Goal: Task Accomplishment & Management: Manage account settings

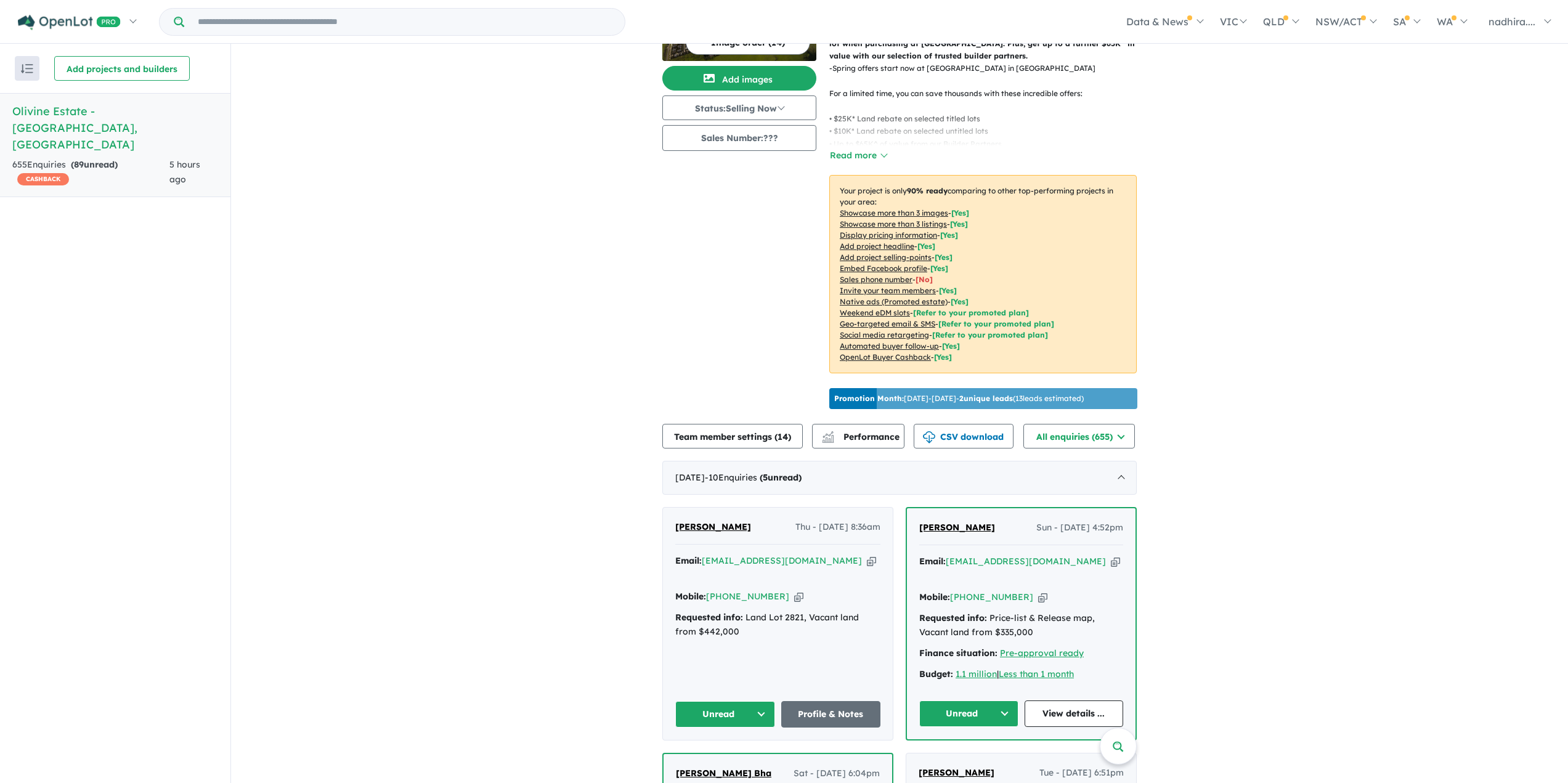
scroll to position [246, 0]
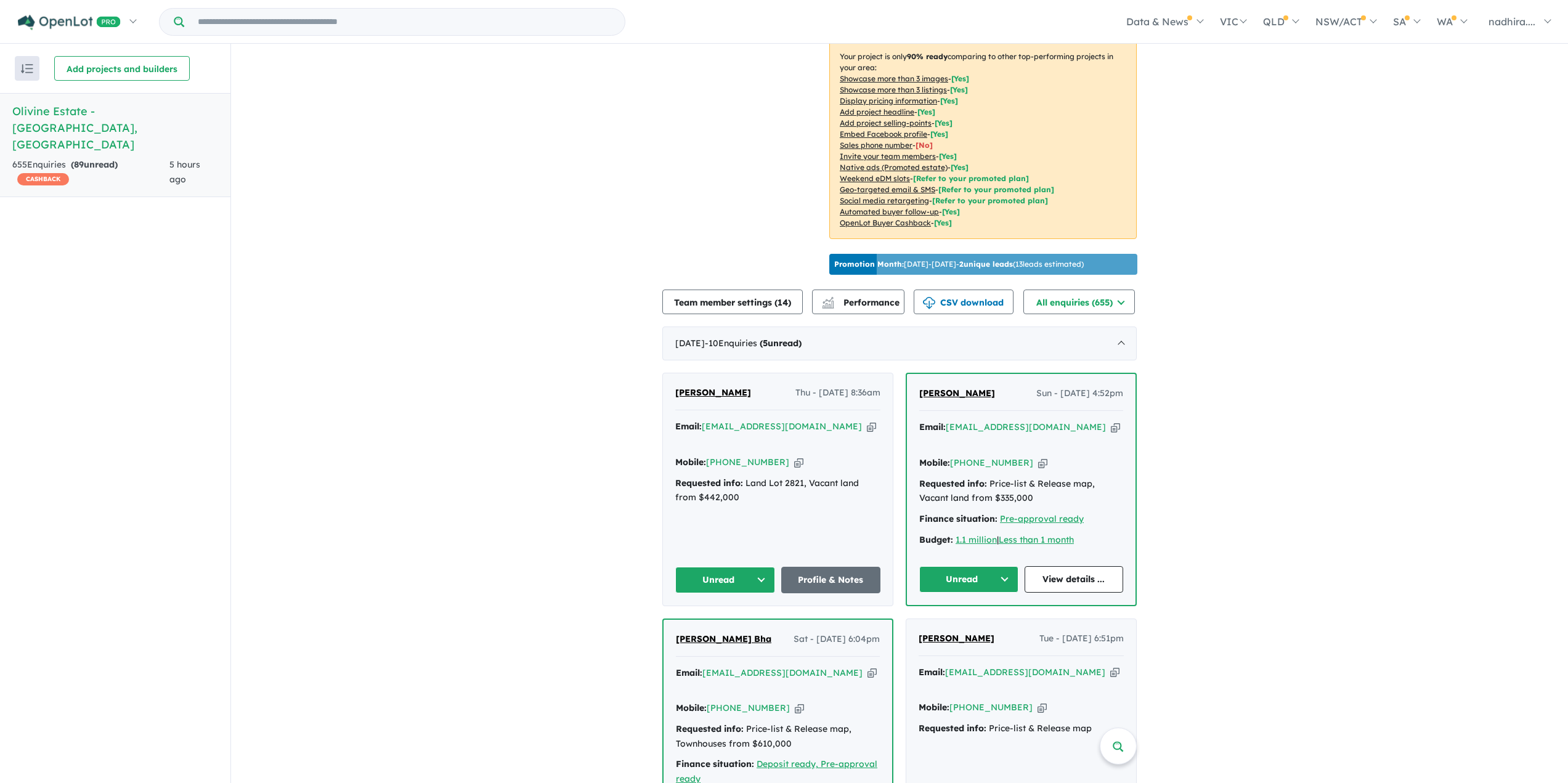
click at [995, 566] on button "Unread" at bounding box center [969, 579] width 99 height 26
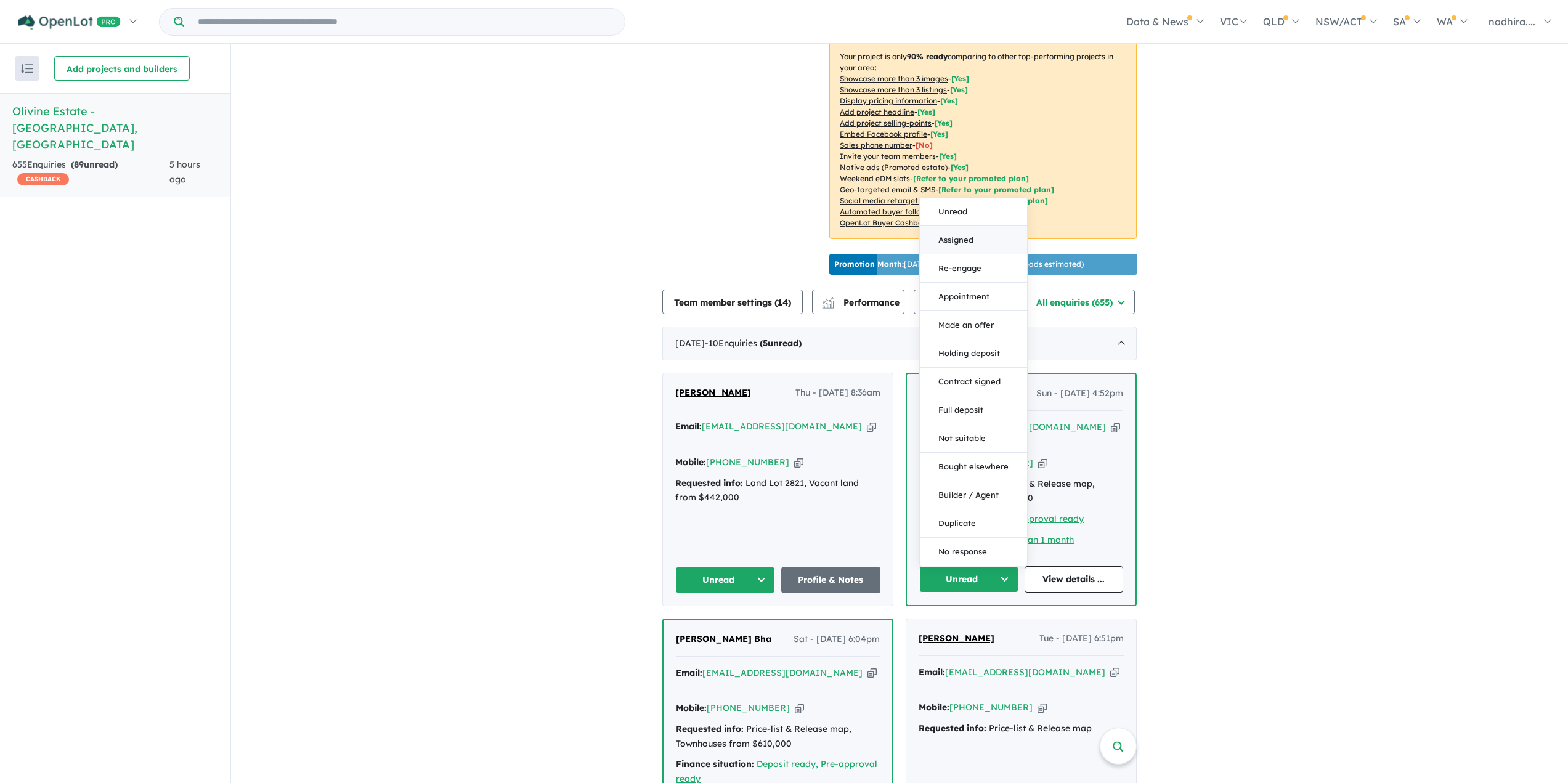
click at [936, 226] on button "Assigned" at bounding box center [973, 240] width 107 height 28
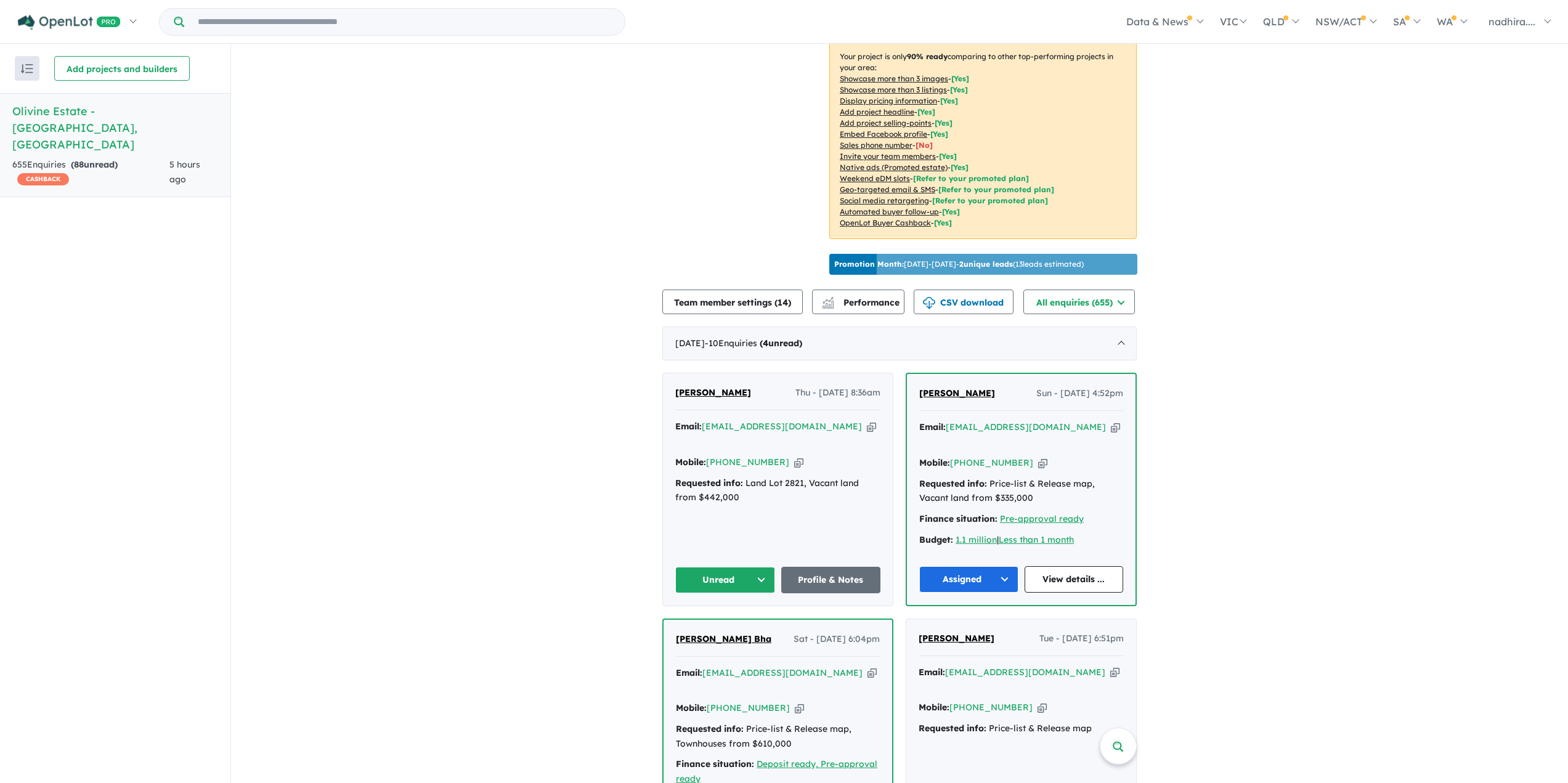
click at [755, 567] on button "Unread" at bounding box center [724, 580] width 99 height 26
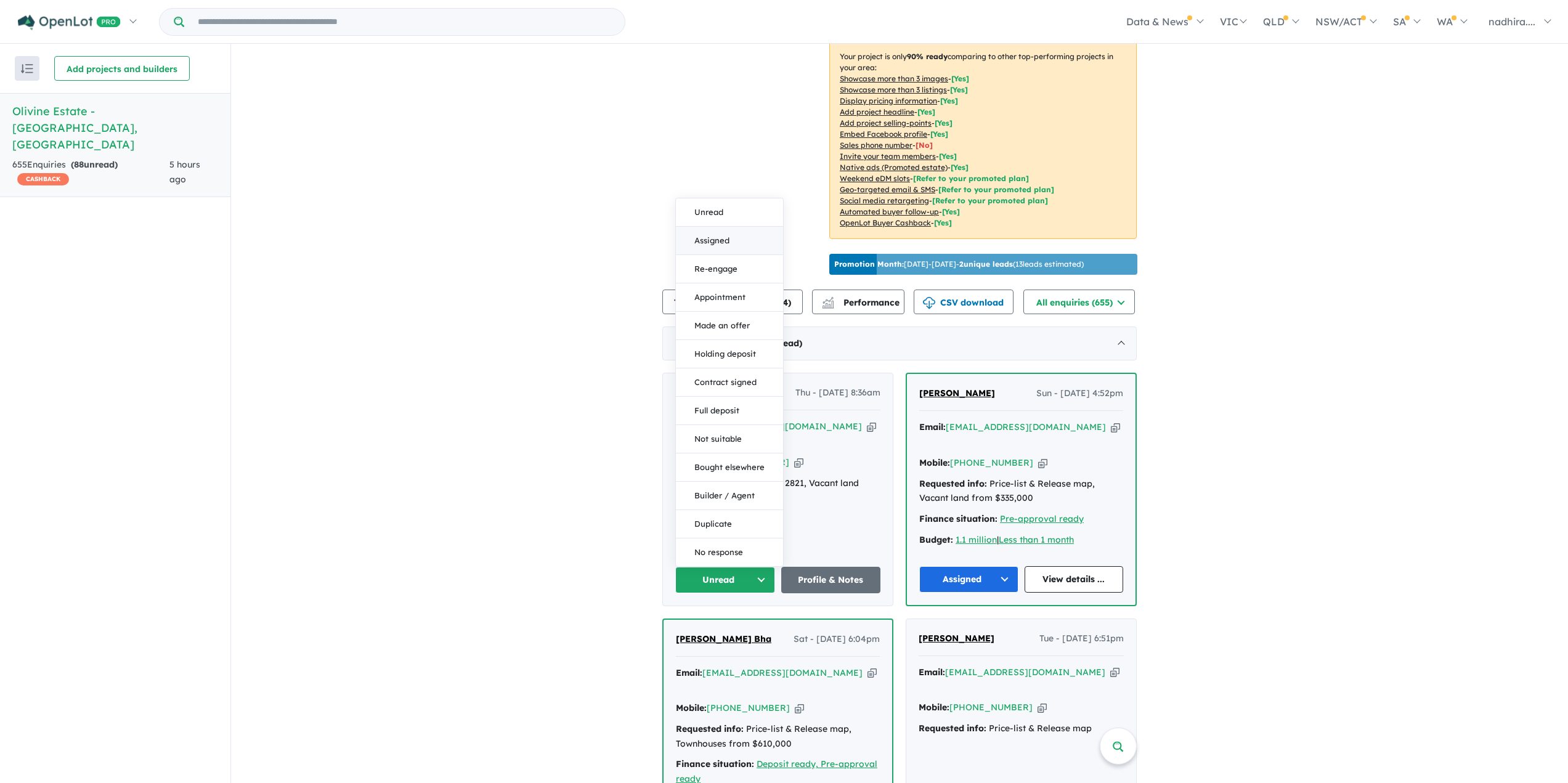
click at [704, 227] on button "Assigned" at bounding box center [729, 241] width 107 height 28
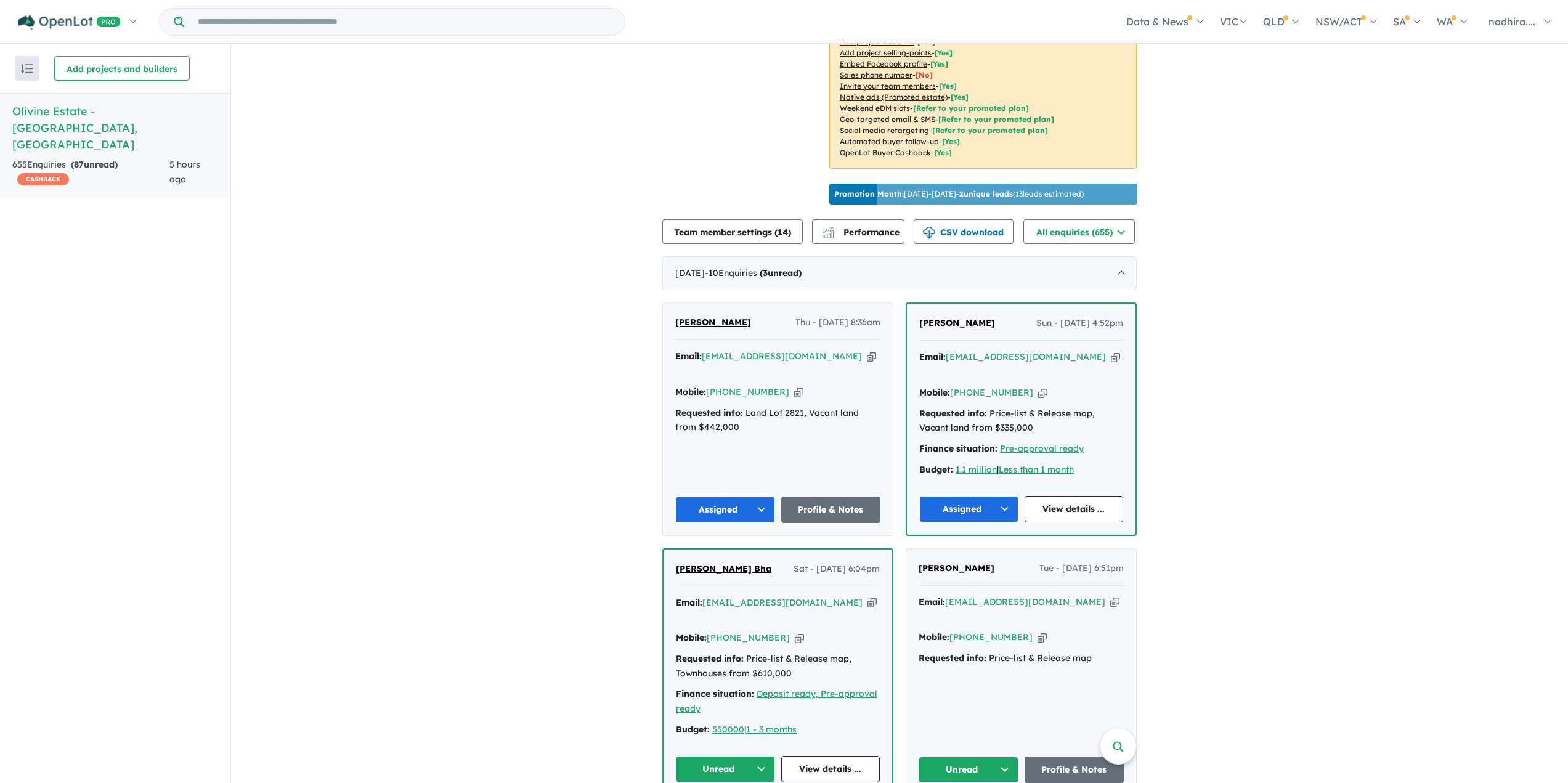
scroll to position [431, 0]
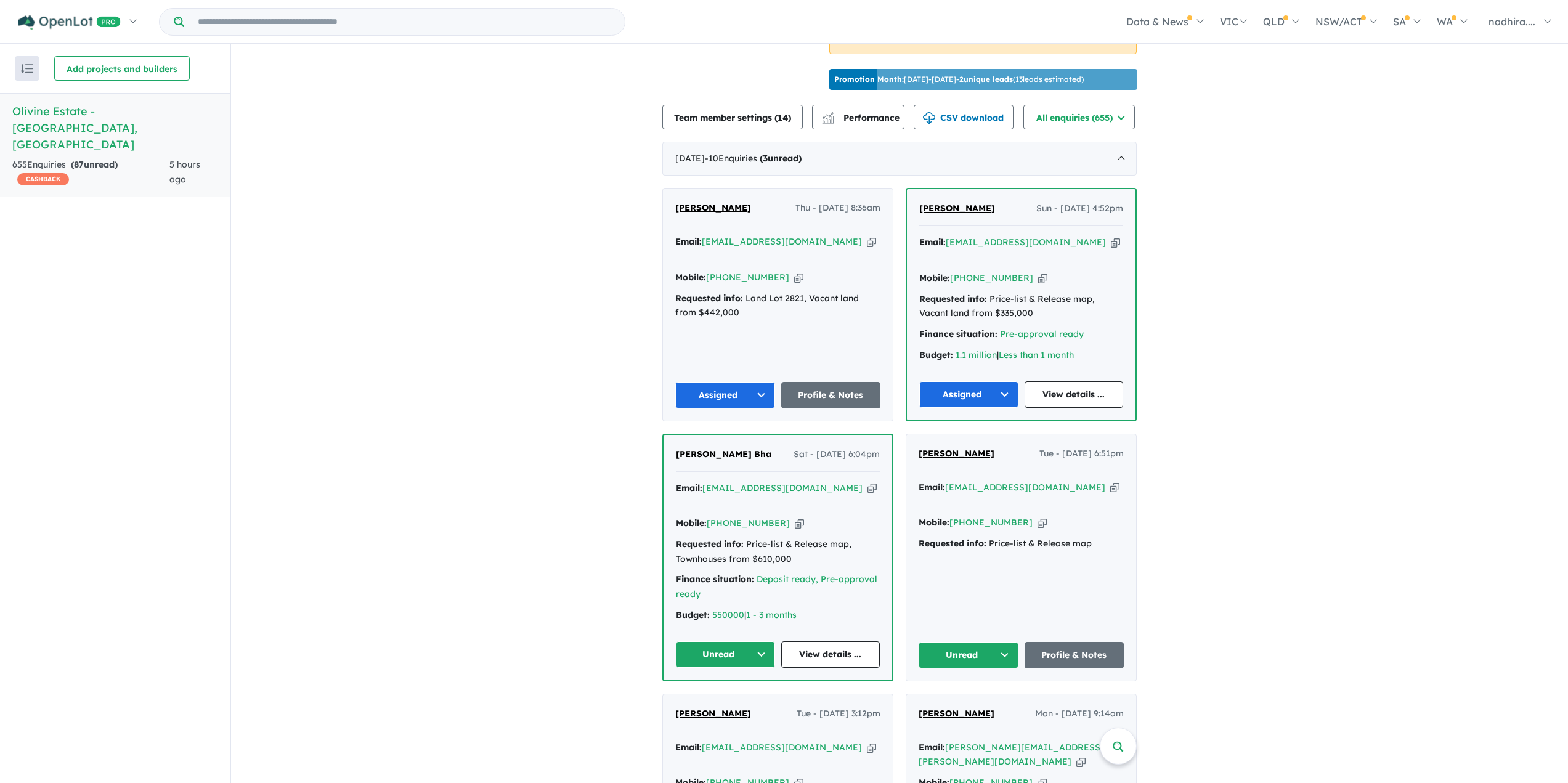
click at [754, 641] on button "Unread" at bounding box center [725, 655] width 99 height 26
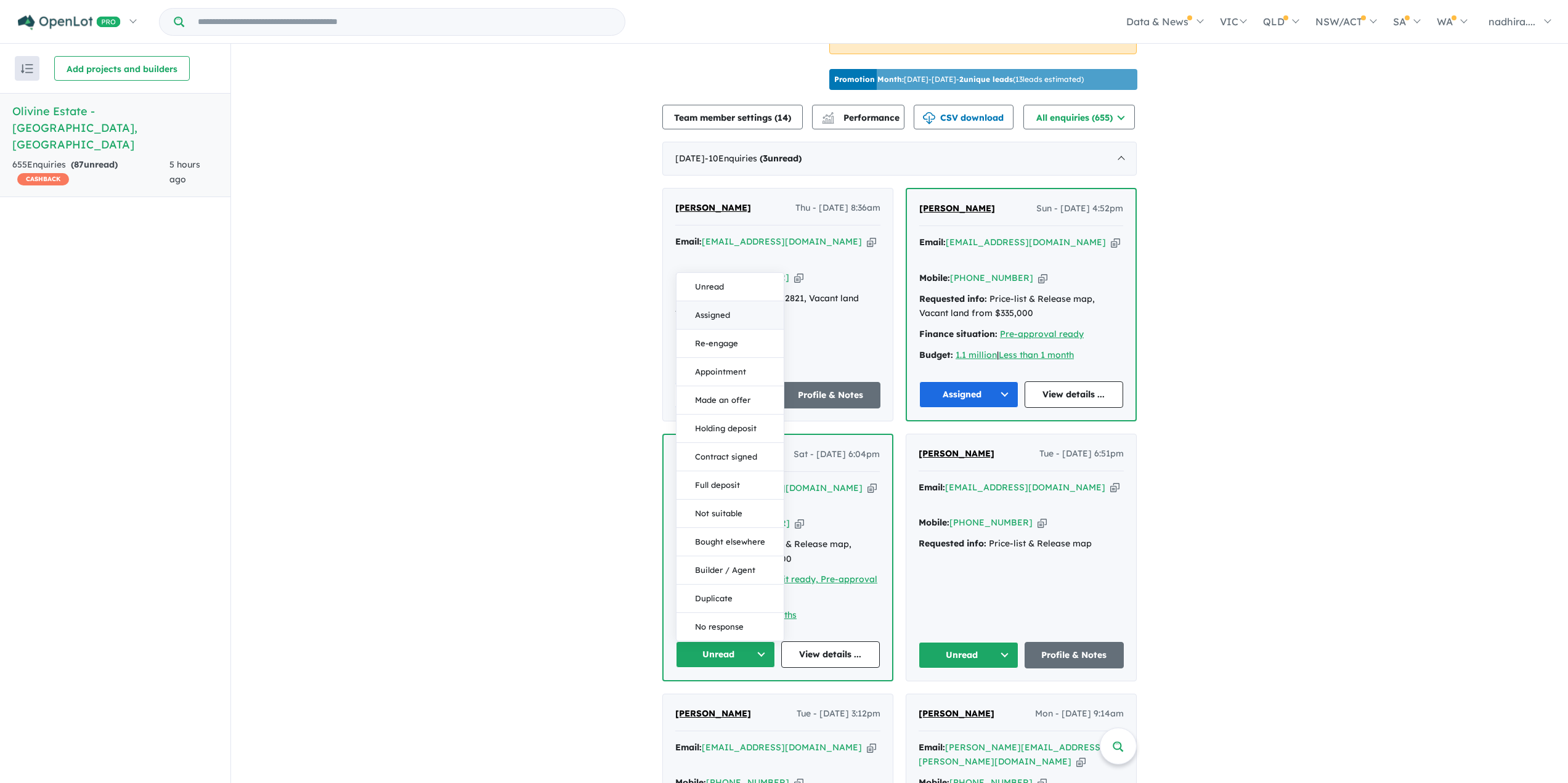
click at [708, 301] on button "Assigned" at bounding box center [730, 315] width 107 height 28
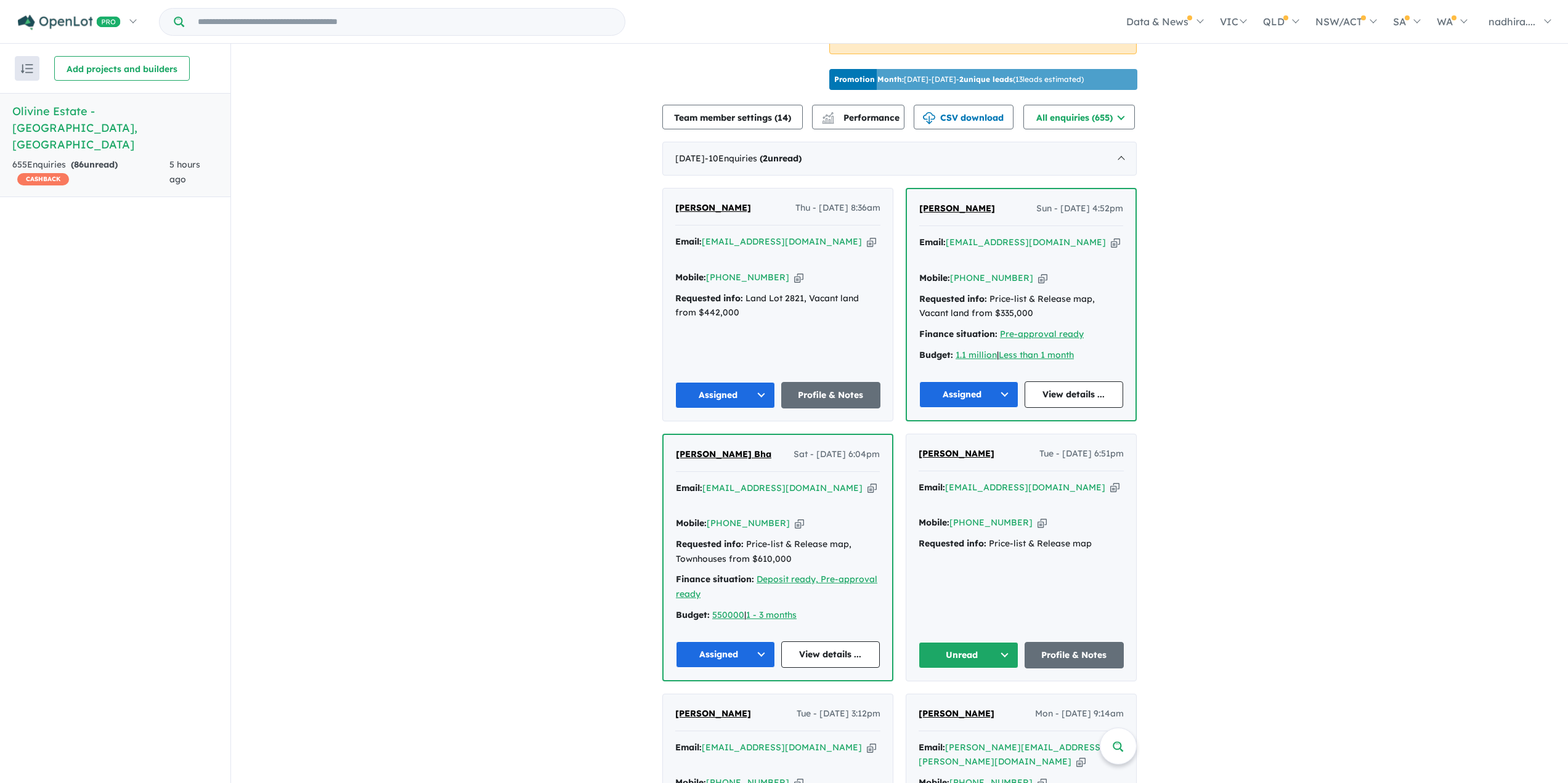
click at [989, 642] on button "Unread" at bounding box center [968, 655] width 99 height 26
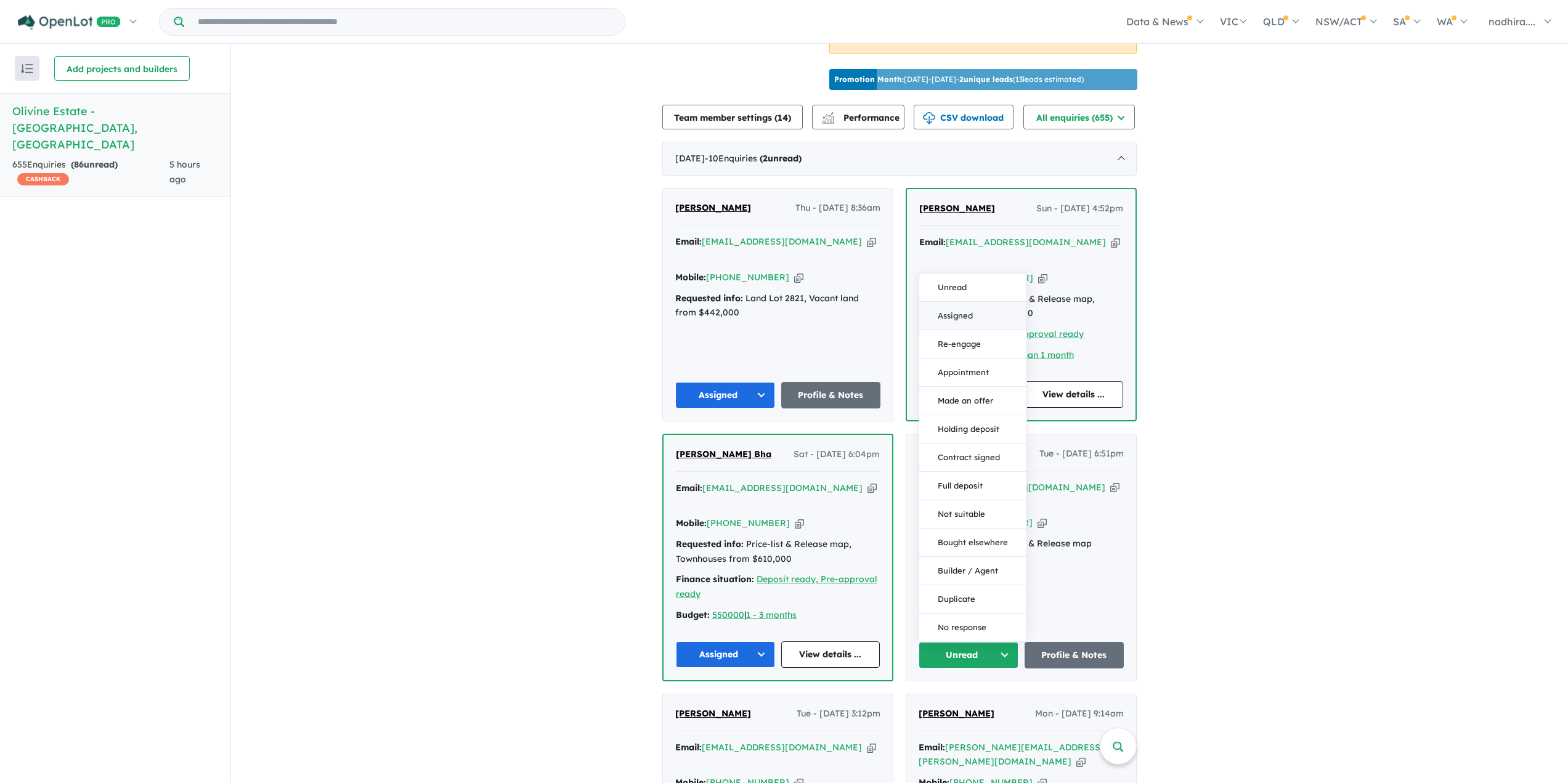
click at [953, 302] on button "Assigned" at bounding box center [973, 316] width 107 height 28
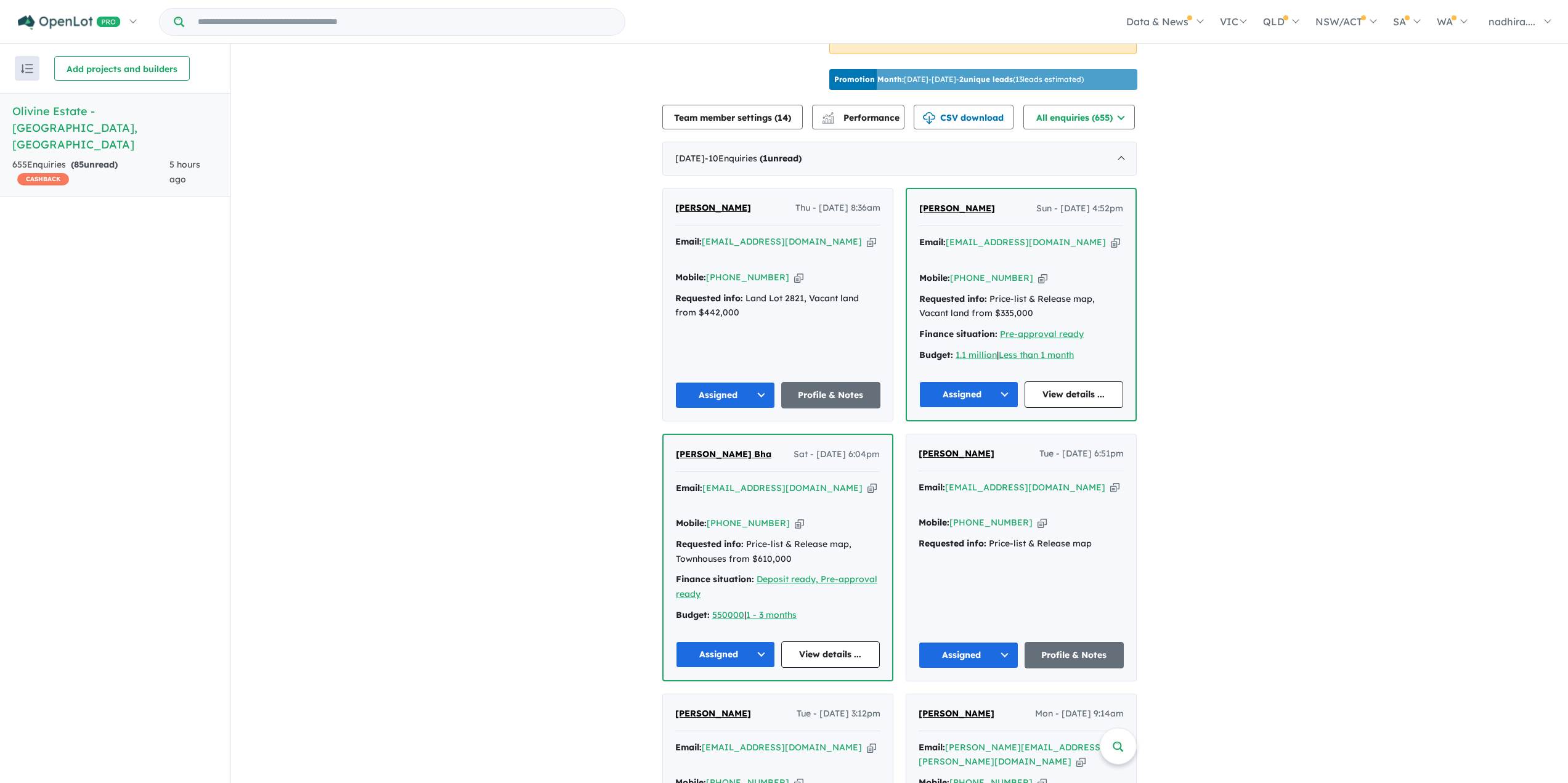
click at [1110, 481] on icon "button" at bounding box center [1115, 487] width 10 height 13
click at [868, 482] on icon "button" at bounding box center [872, 488] width 10 height 13
click at [1110, 238] on icon "button" at bounding box center [1115, 242] width 10 height 13
click at [867, 238] on icon "button" at bounding box center [871, 241] width 10 height 13
click at [795, 271] on icon "button" at bounding box center [799, 277] width 10 height 13
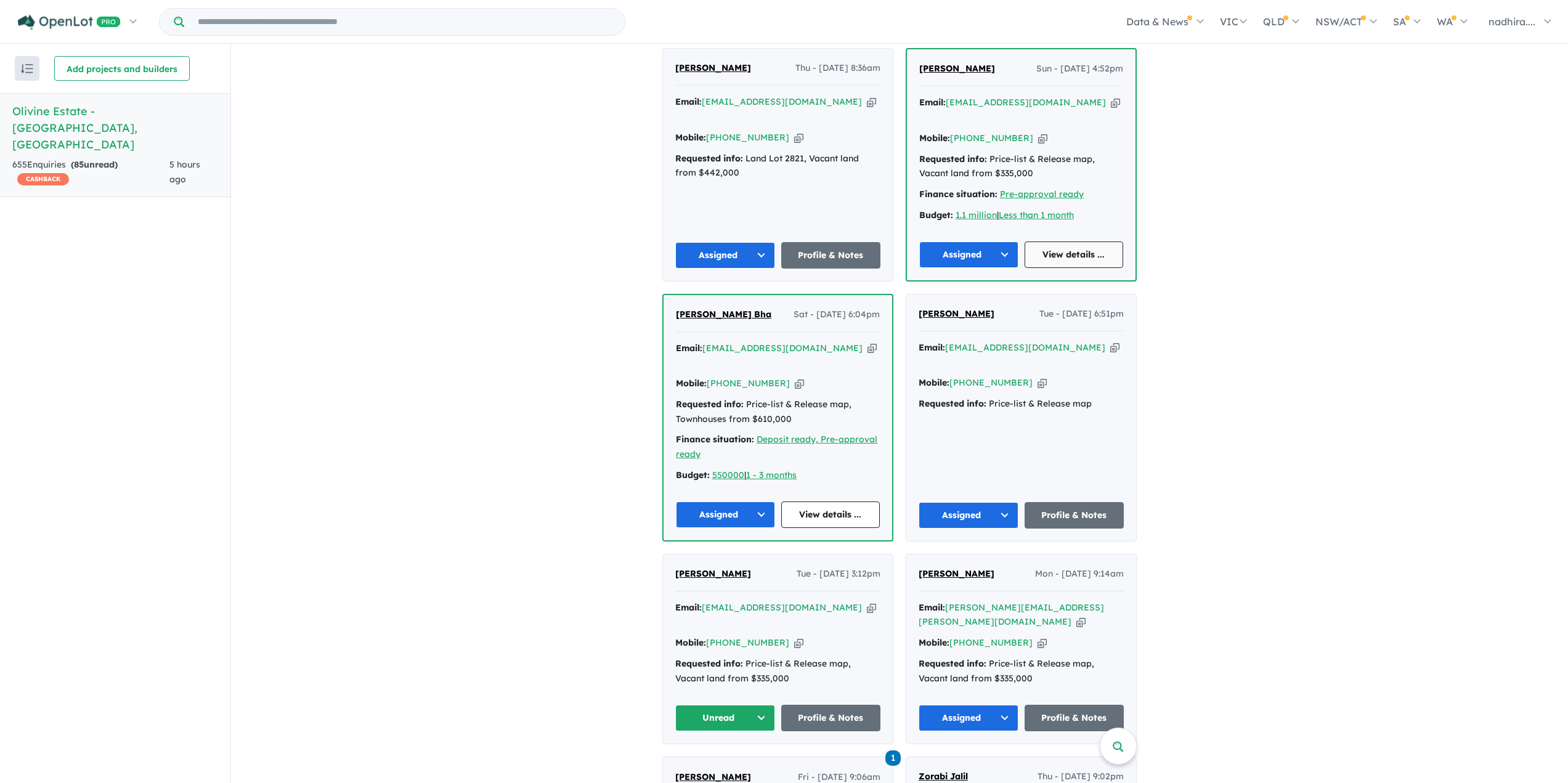
scroll to position [739, 0]
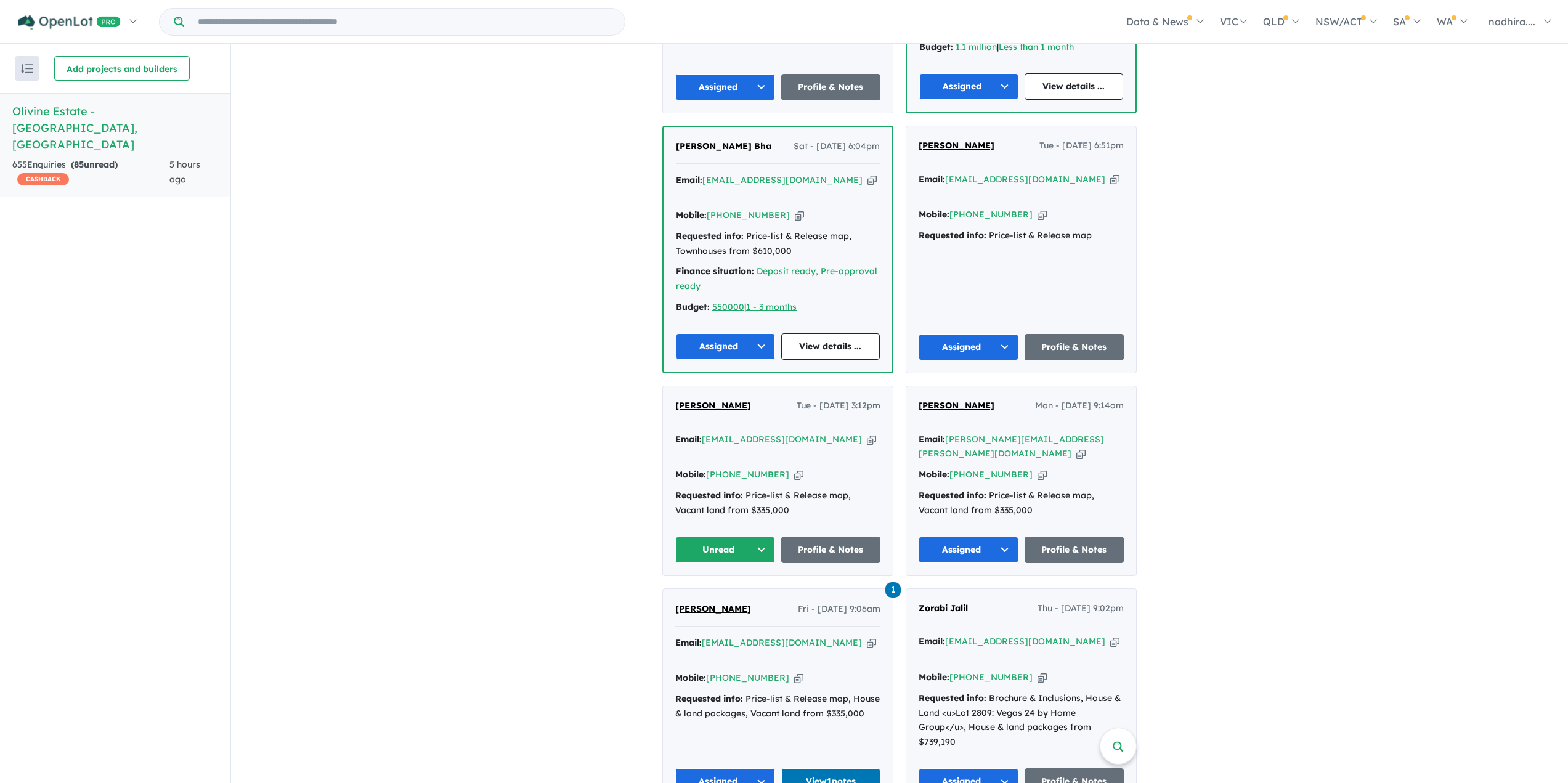
click at [867, 433] on icon "button" at bounding box center [871, 439] width 10 height 13
click at [761, 537] on button "Unread" at bounding box center [724, 550] width 99 height 26
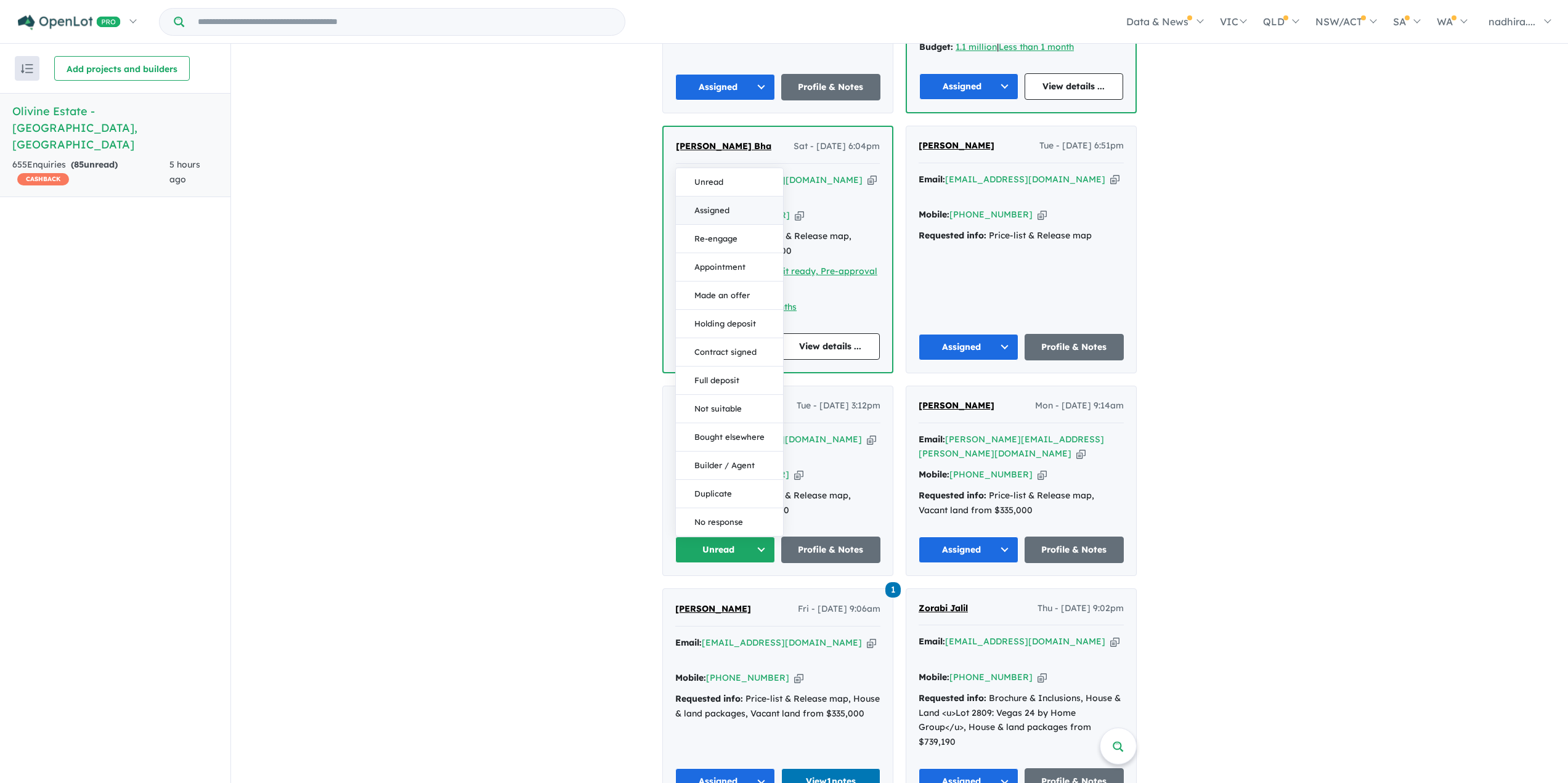
click at [697, 196] on button "Assigned" at bounding box center [729, 210] width 107 height 28
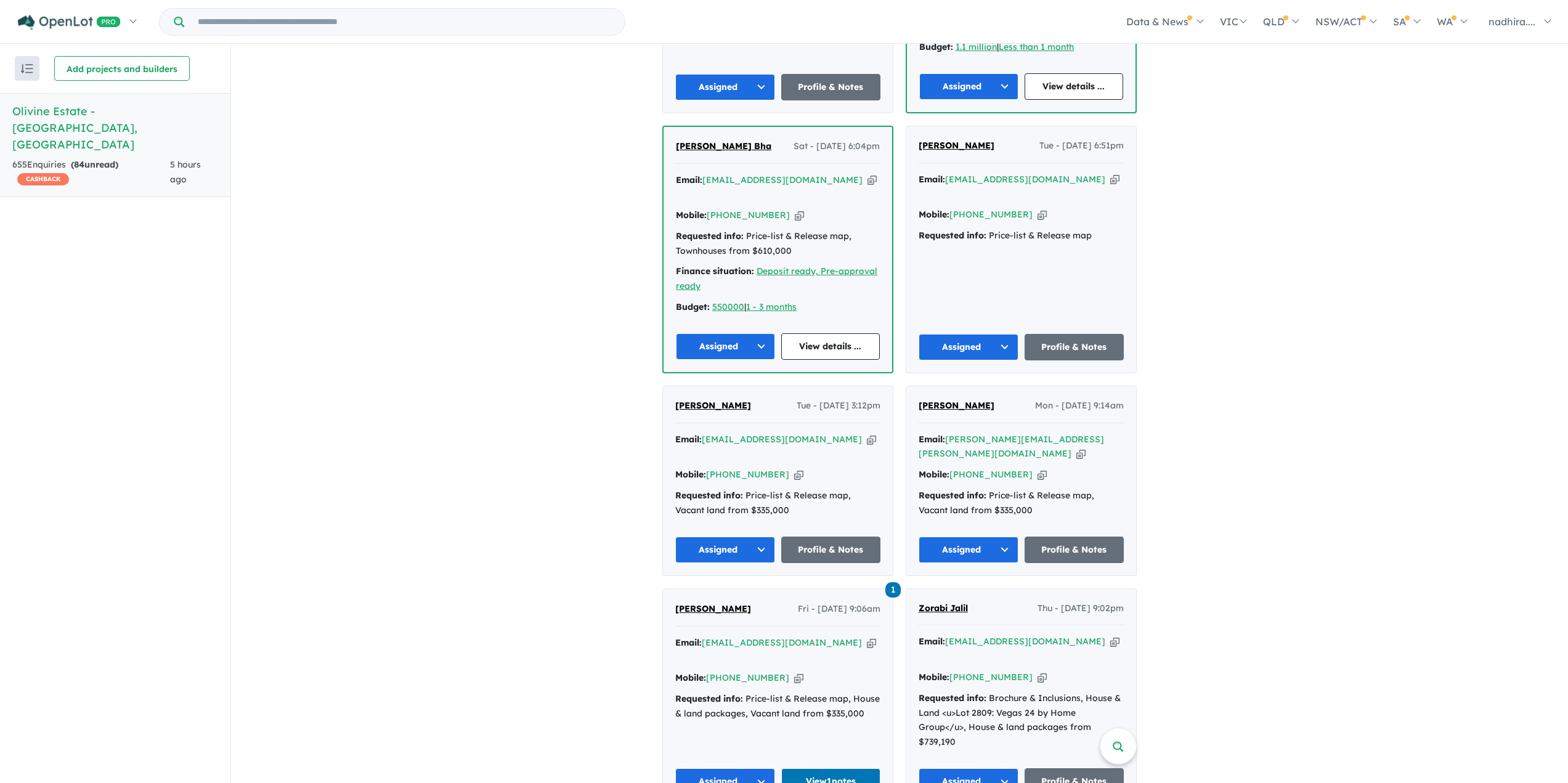
click at [795, 468] on icon "button" at bounding box center [799, 474] width 10 height 13
